Goal: Navigation & Orientation: Understand site structure

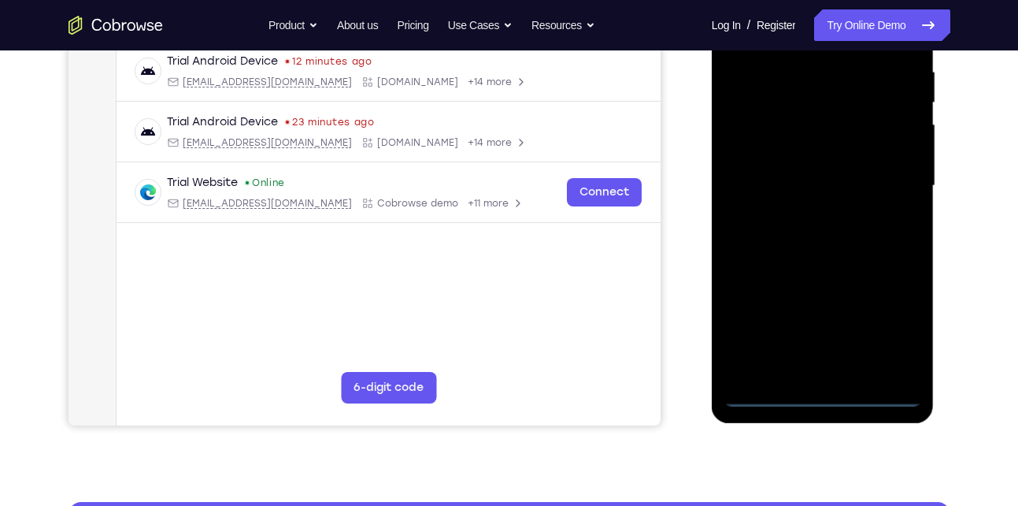
scroll to position [308, 0]
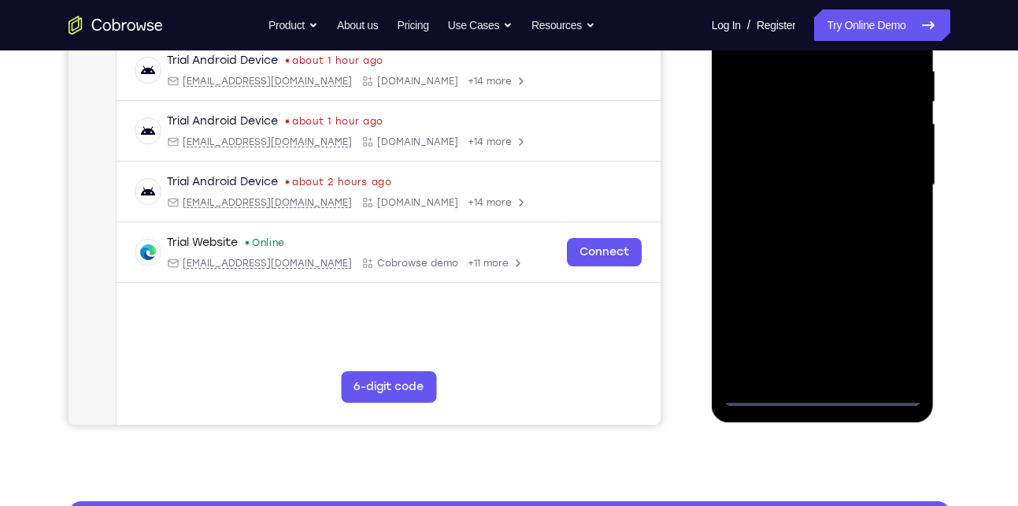
click at [823, 391] on div at bounding box center [823, 185] width 198 height 441
click at [902, 319] on div at bounding box center [823, 185] width 198 height 441
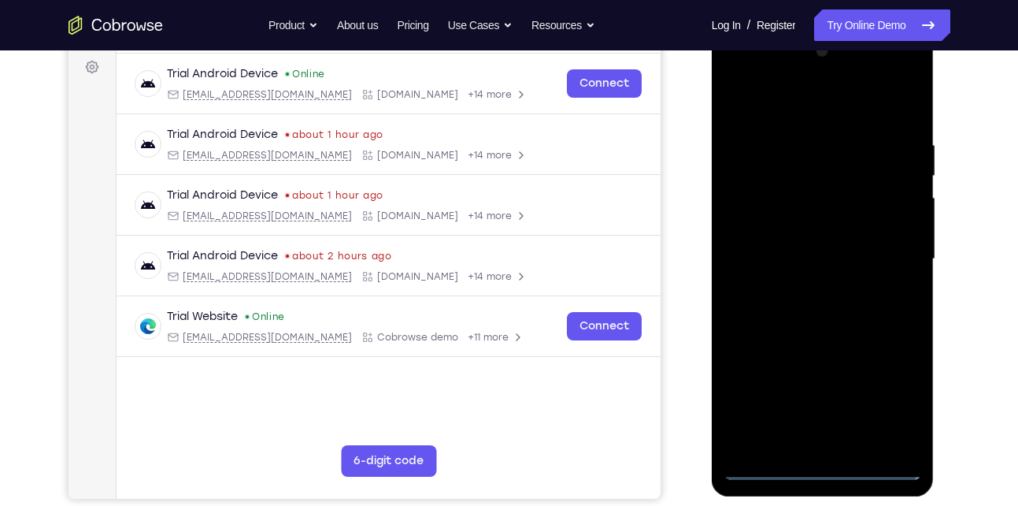
scroll to position [231, 0]
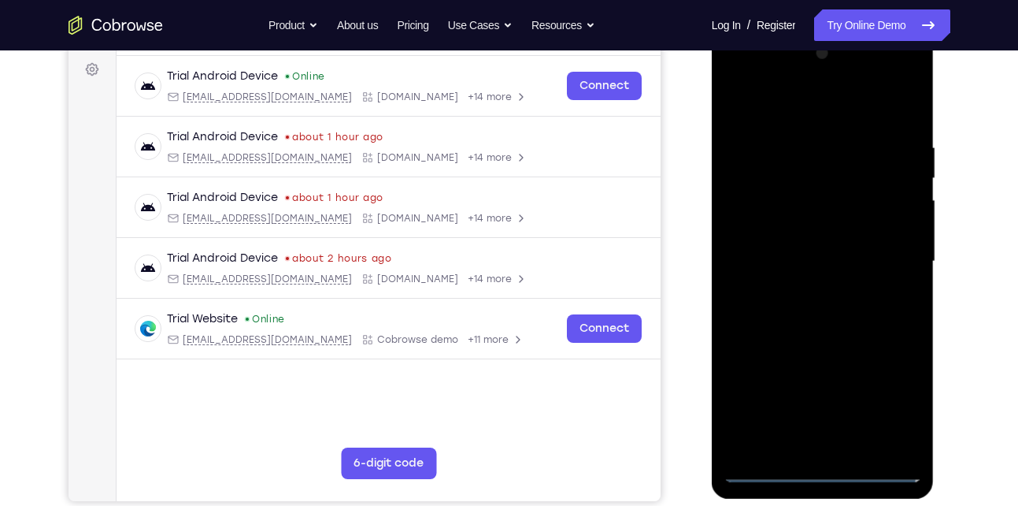
click at [809, 110] on div at bounding box center [823, 261] width 198 height 441
click at [887, 250] on div at bounding box center [823, 261] width 198 height 441
click at [800, 294] on div at bounding box center [823, 261] width 198 height 441
click at [808, 248] on div at bounding box center [823, 261] width 198 height 441
click at [810, 256] on div at bounding box center [823, 261] width 198 height 441
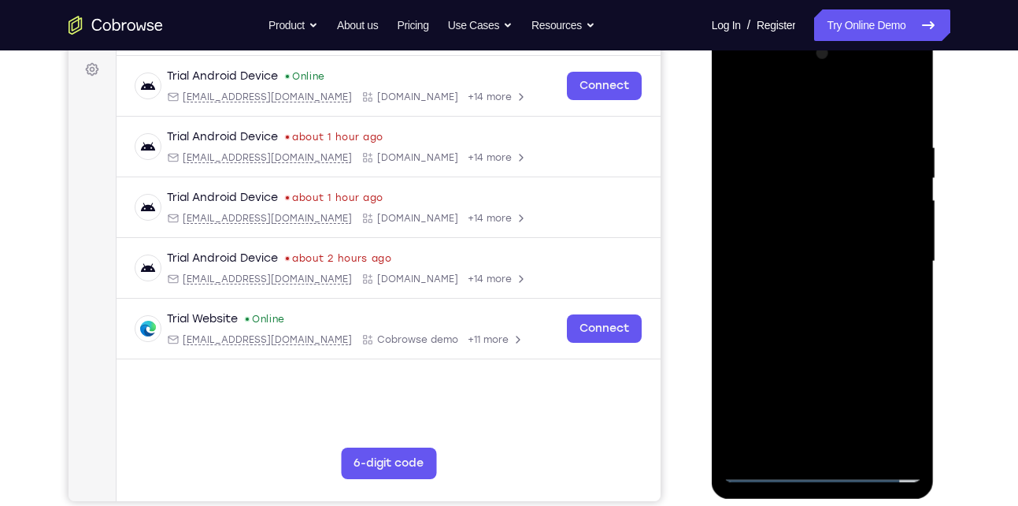
click at [826, 309] on div at bounding box center [823, 261] width 198 height 441
click at [789, 116] on div at bounding box center [823, 261] width 198 height 441
click at [803, 239] on div at bounding box center [823, 261] width 198 height 441
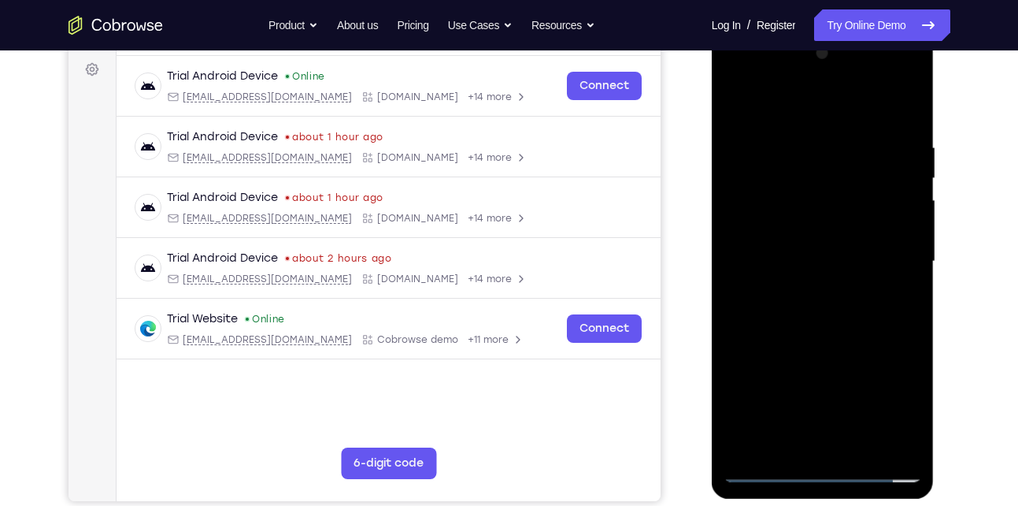
click at [843, 265] on div at bounding box center [823, 261] width 198 height 441
click at [775, 169] on div at bounding box center [823, 261] width 198 height 441
click at [794, 206] on div at bounding box center [823, 261] width 198 height 441
click at [887, 324] on div at bounding box center [823, 261] width 198 height 441
click at [861, 448] on div at bounding box center [823, 261] width 198 height 441
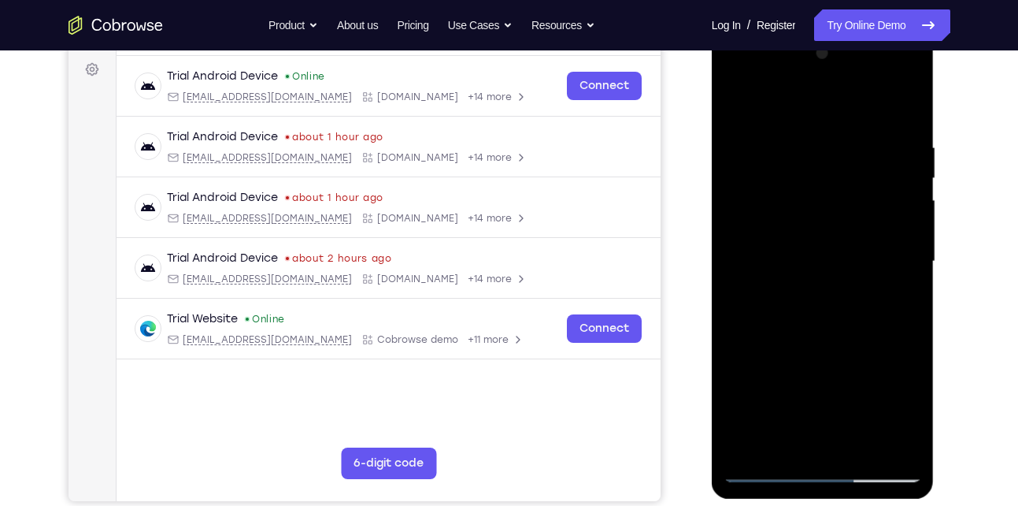
click at [820, 350] on div at bounding box center [823, 261] width 198 height 441
drag, startPoint x: 815, startPoint y: 388, endPoint x: 810, endPoint y: 269, distance: 119.8
click at [810, 269] on div at bounding box center [823, 261] width 198 height 441
click at [813, 359] on div at bounding box center [823, 261] width 198 height 441
click at [792, 439] on div at bounding box center [823, 261] width 198 height 441
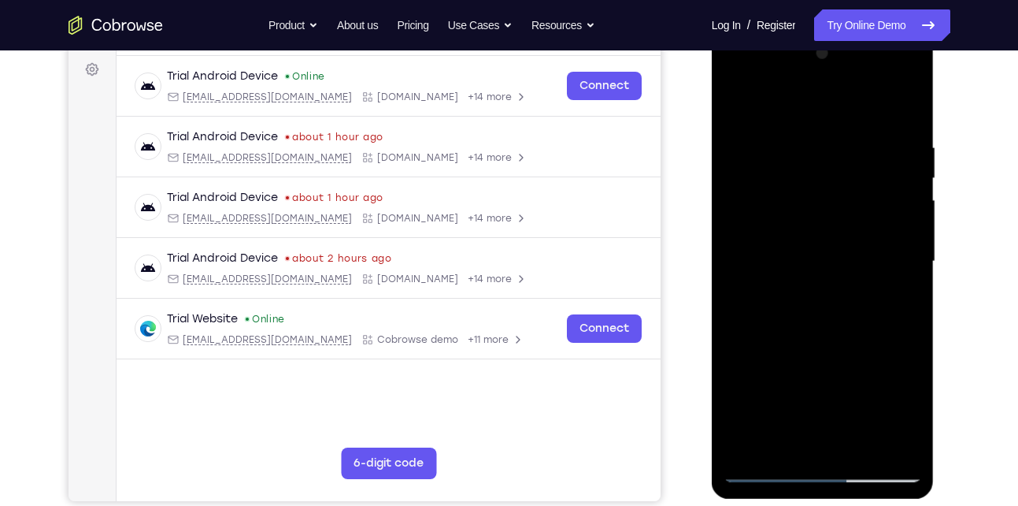
click at [902, 417] on div at bounding box center [823, 261] width 198 height 441
click at [788, 451] on div at bounding box center [823, 261] width 198 height 441
click at [872, 350] on div at bounding box center [823, 261] width 198 height 441
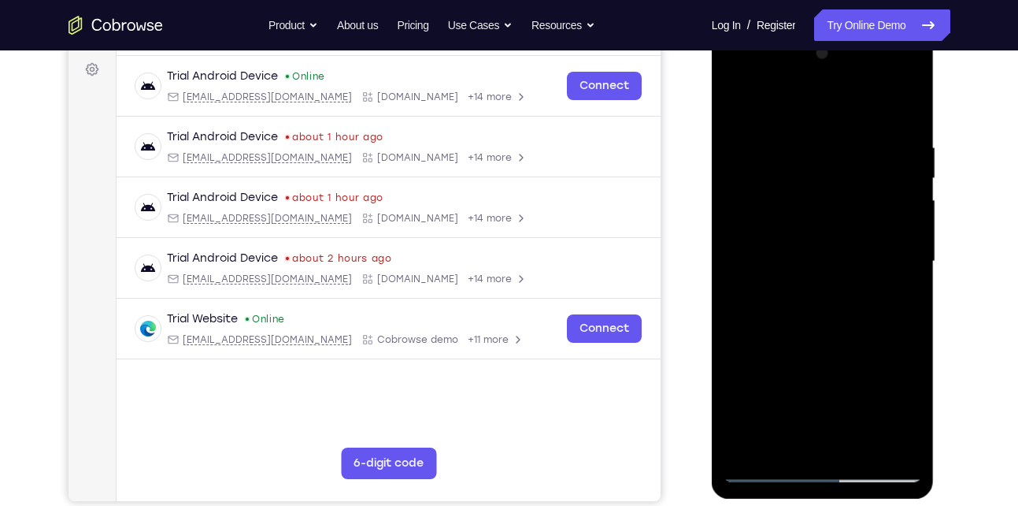
click at [906, 371] on div at bounding box center [823, 261] width 198 height 441
click at [902, 291] on div at bounding box center [823, 261] width 198 height 441
click at [741, 108] on div at bounding box center [823, 261] width 198 height 441
click at [796, 150] on div at bounding box center [823, 261] width 198 height 441
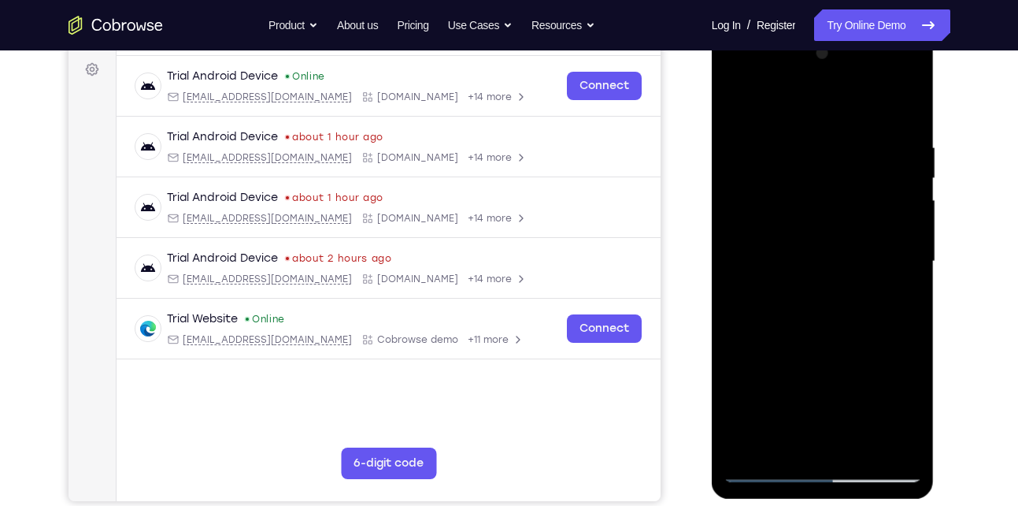
click at [904, 309] on div at bounding box center [823, 261] width 198 height 441
click at [904, 111] on div at bounding box center [823, 261] width 198 height 441
click at [798, 146] on div at bounding box center [823, 261] width 198 height 441
click at [889, 157] on div at bounding box center [823, 261] width 198 height 441
click at [903, 114] on div at bounding box center [823, 261] width 198 height 441
